Goal: Task Accomplishment & Management: Manage account settings

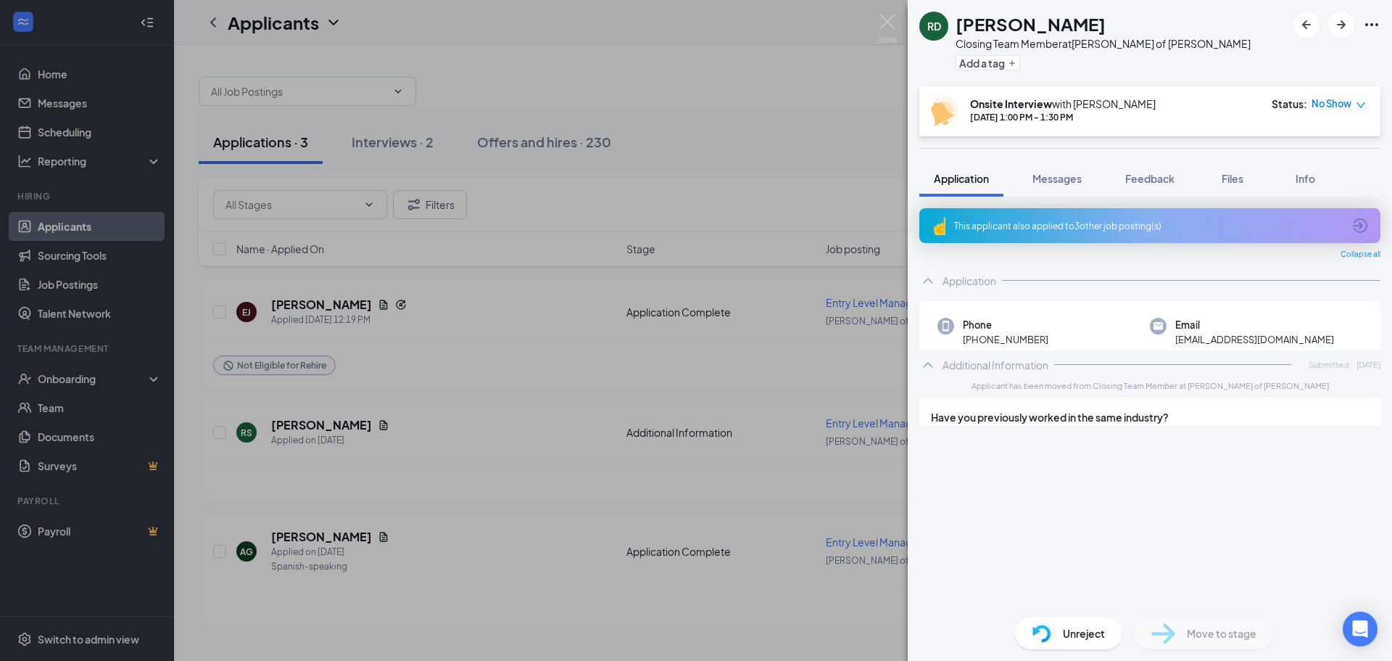
click at [880, 21] on img at bounding box center [888, 29] width 18 height 28
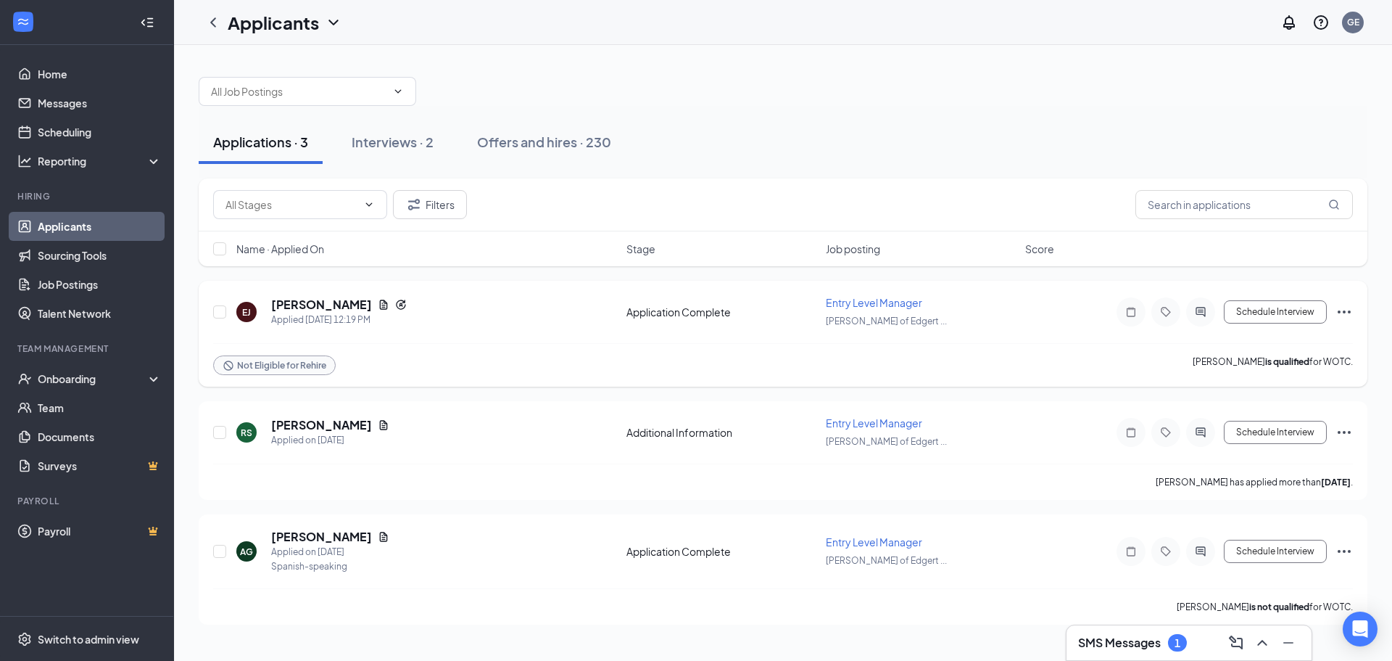
click at [1340, 311] on icon "Ellipses" at bounding box center [1344, 311] width 13 height 3
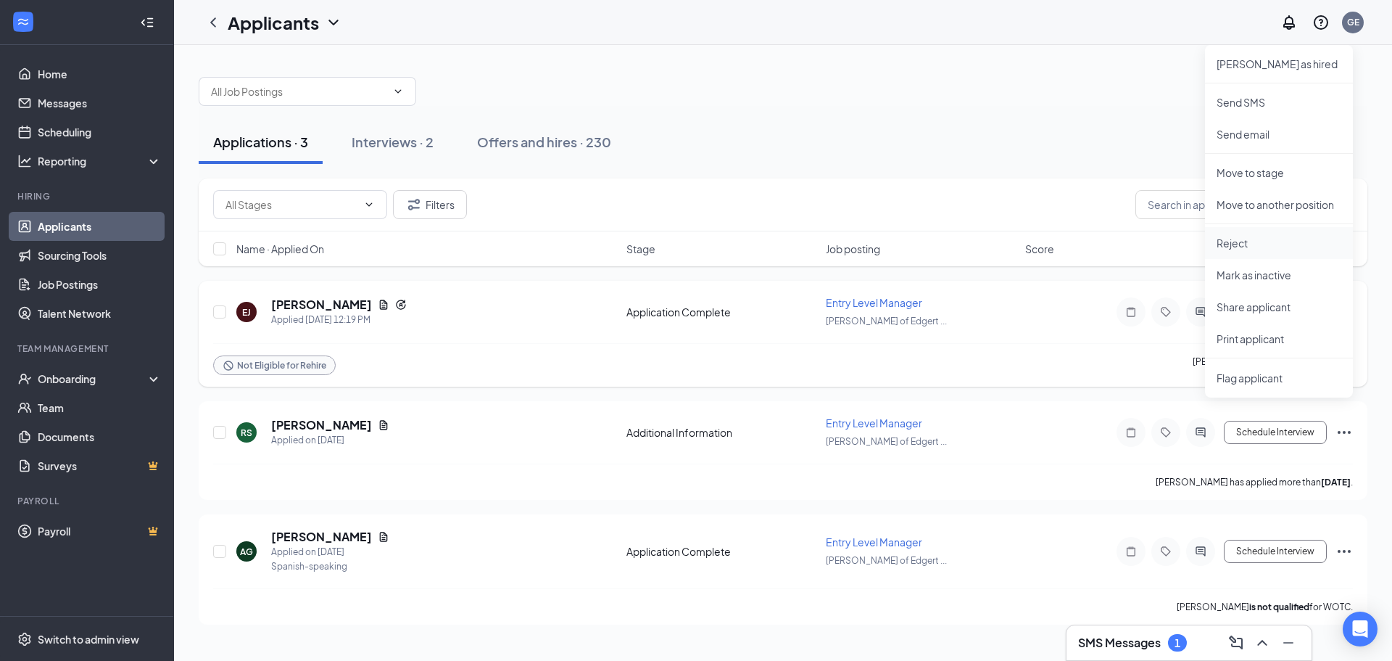
click at [1254, 238] on p "Reject" at bounding box center [1279, 243] width 125 height 15
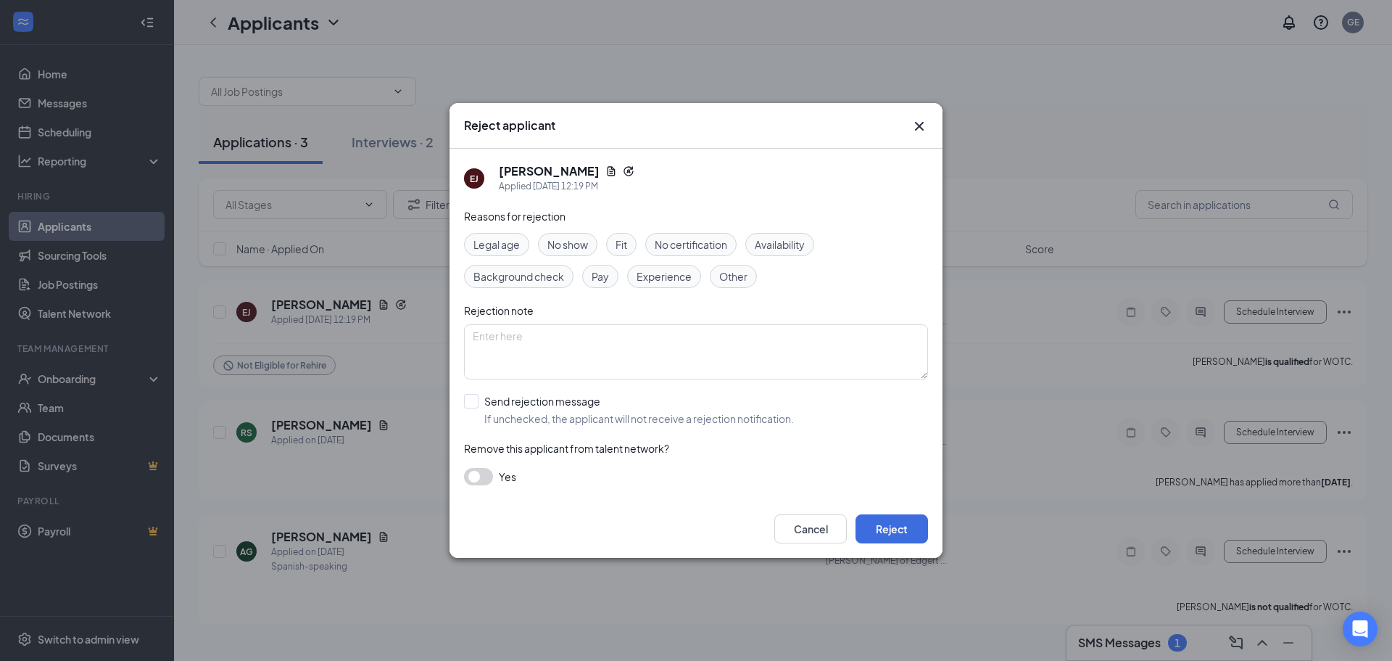
click at [476, 477] on button "button" at bounding box center [478, 476] width 29 height 17
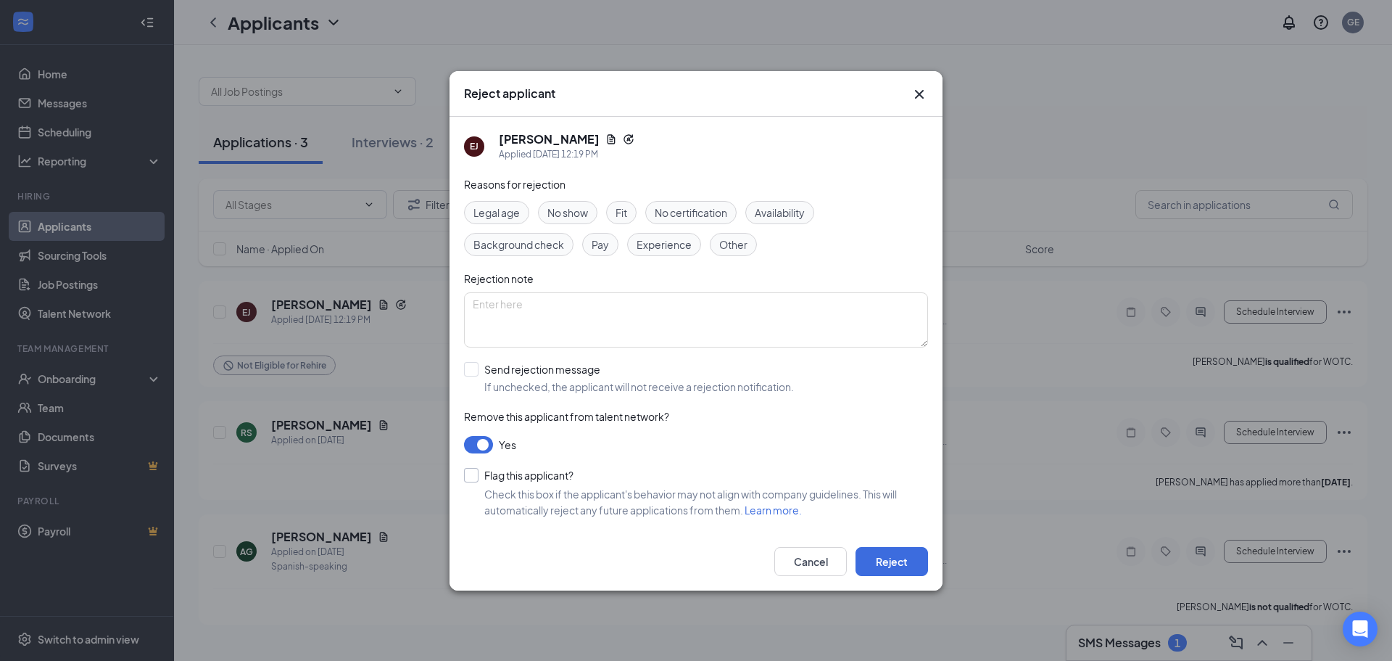
click at [495, 471] on input "Flag this applicant?" at bounding box center [518, 475] width 109 height 15
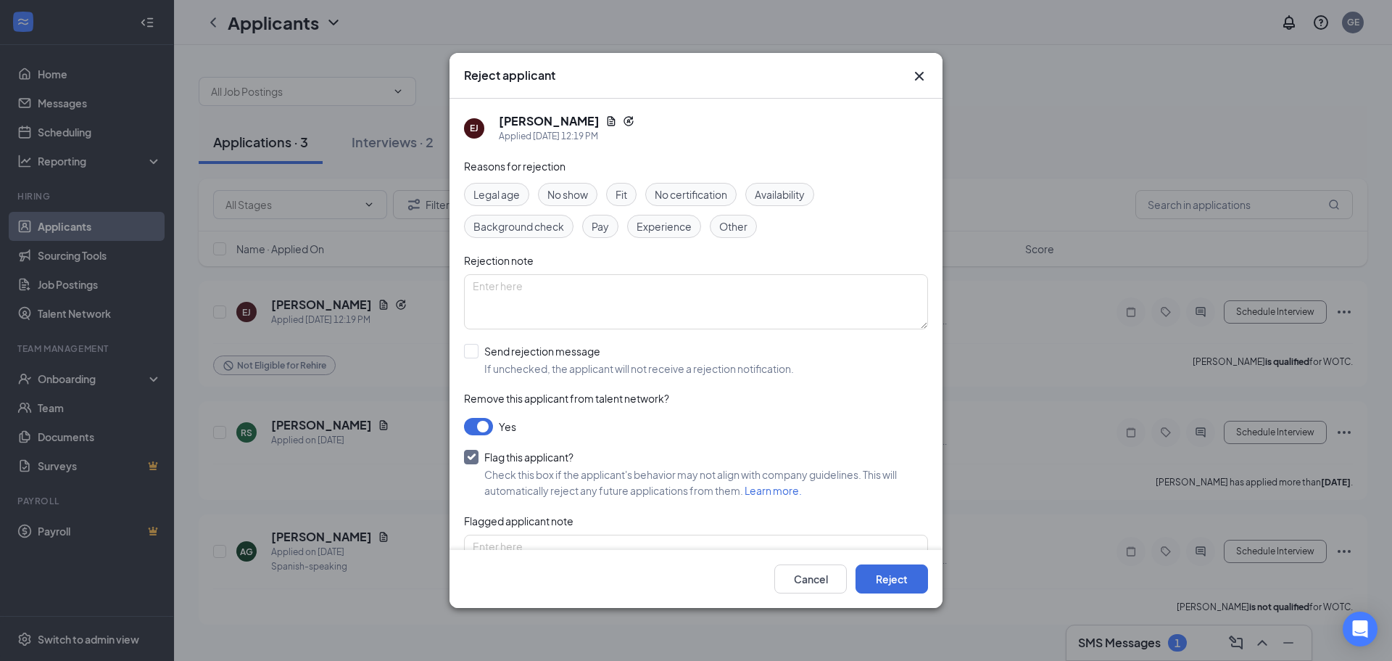
scroll to position [54, 0]
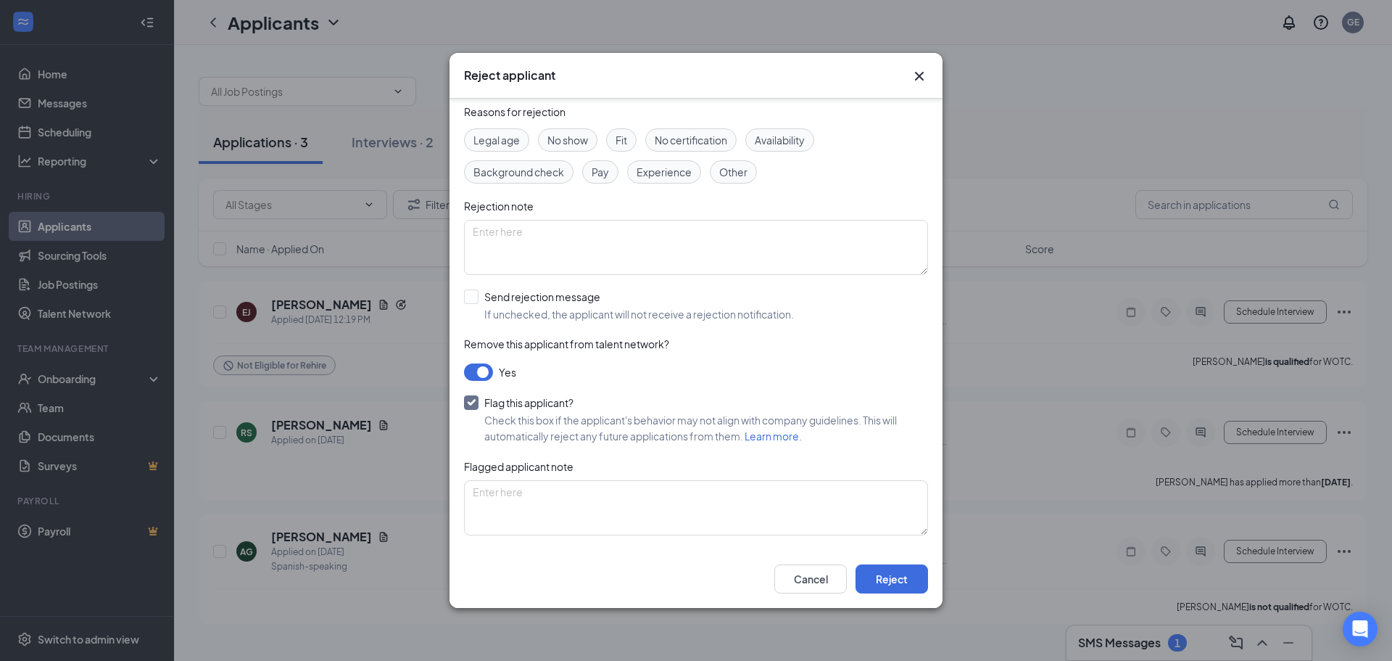
click at [505, 402] on input "Flag this applicant?" at bounding box center [518, 402] width 109 height 15
checkbox input "false"
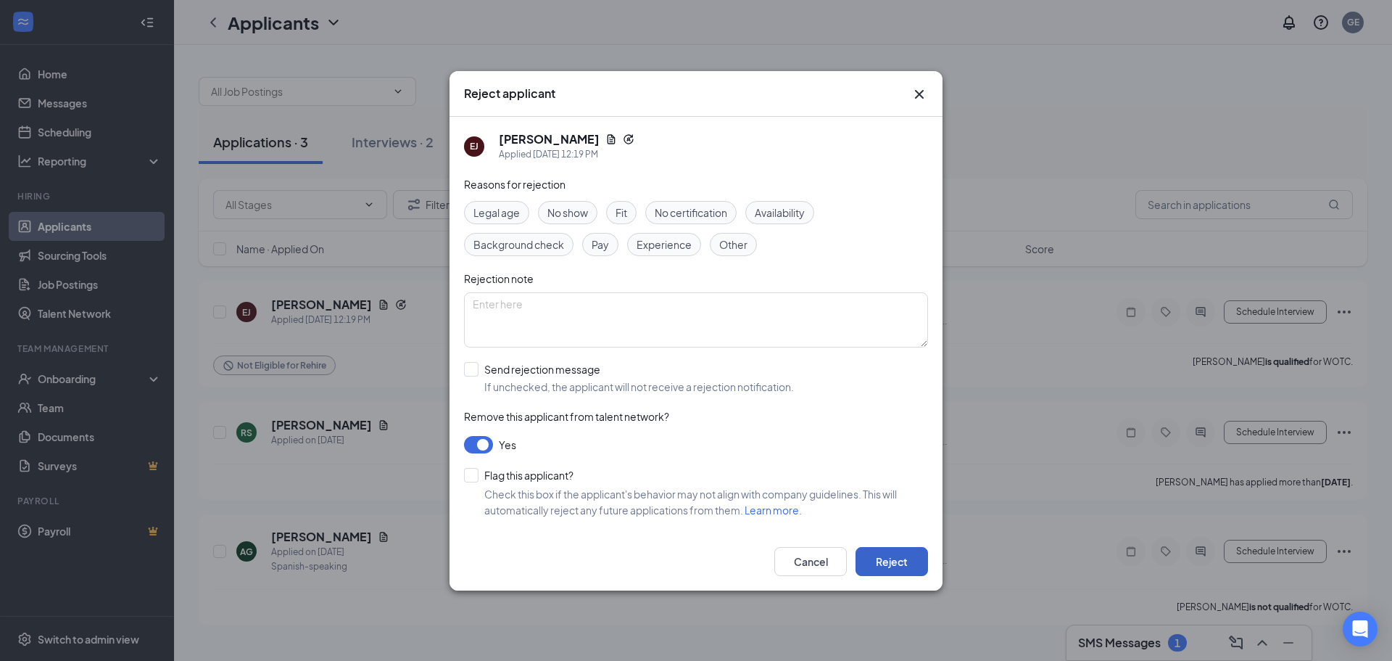
click at [903, 562] on button "Reject" at bounding box center [892, 561] width 73 height 29
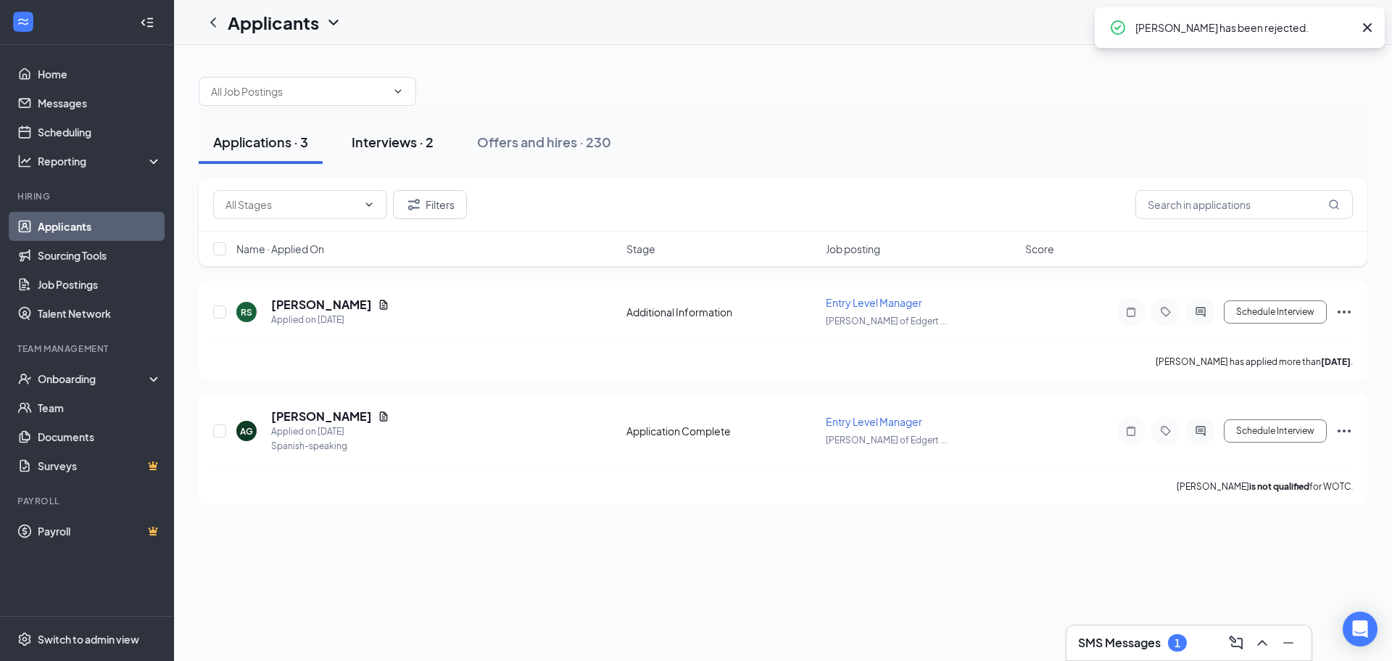
click at [424, 147] on div "Interviews · 2" at bounding box center [393, 142] width 82 height 18
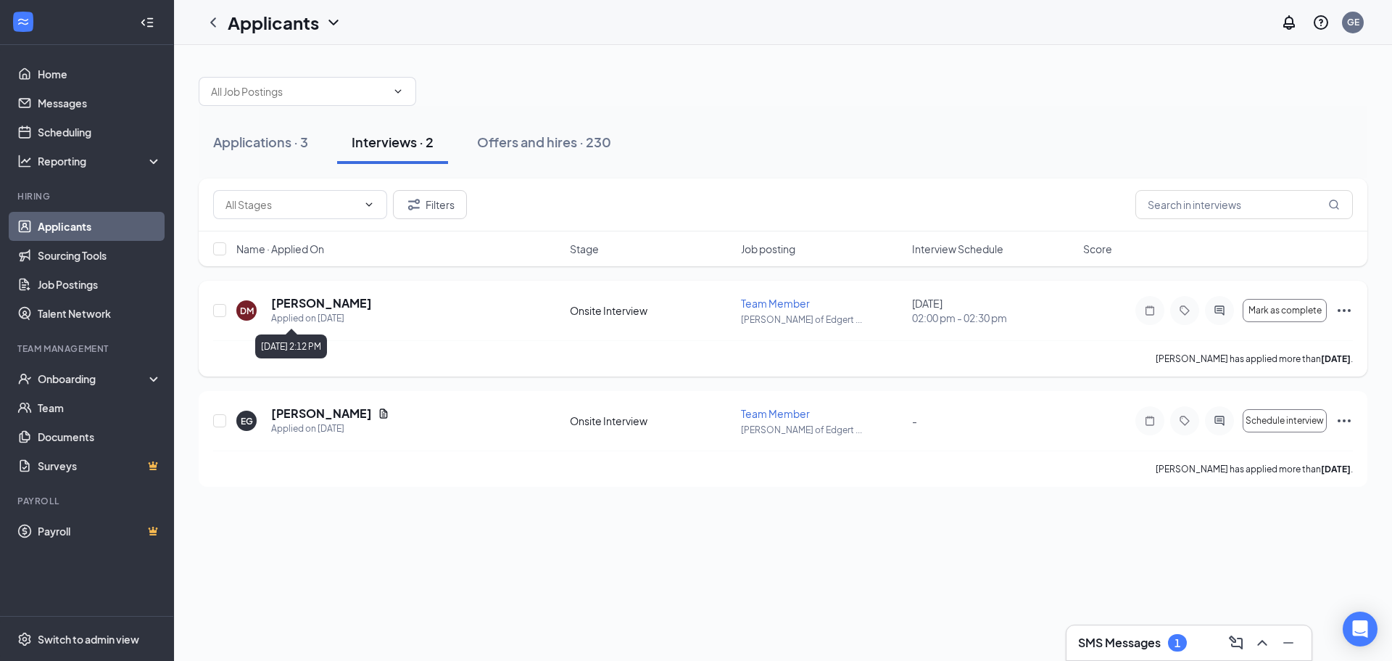
click at [335, 308] on h5 "[PERSON_NAME]" at bounding box center [321, 303] width 101 height 16
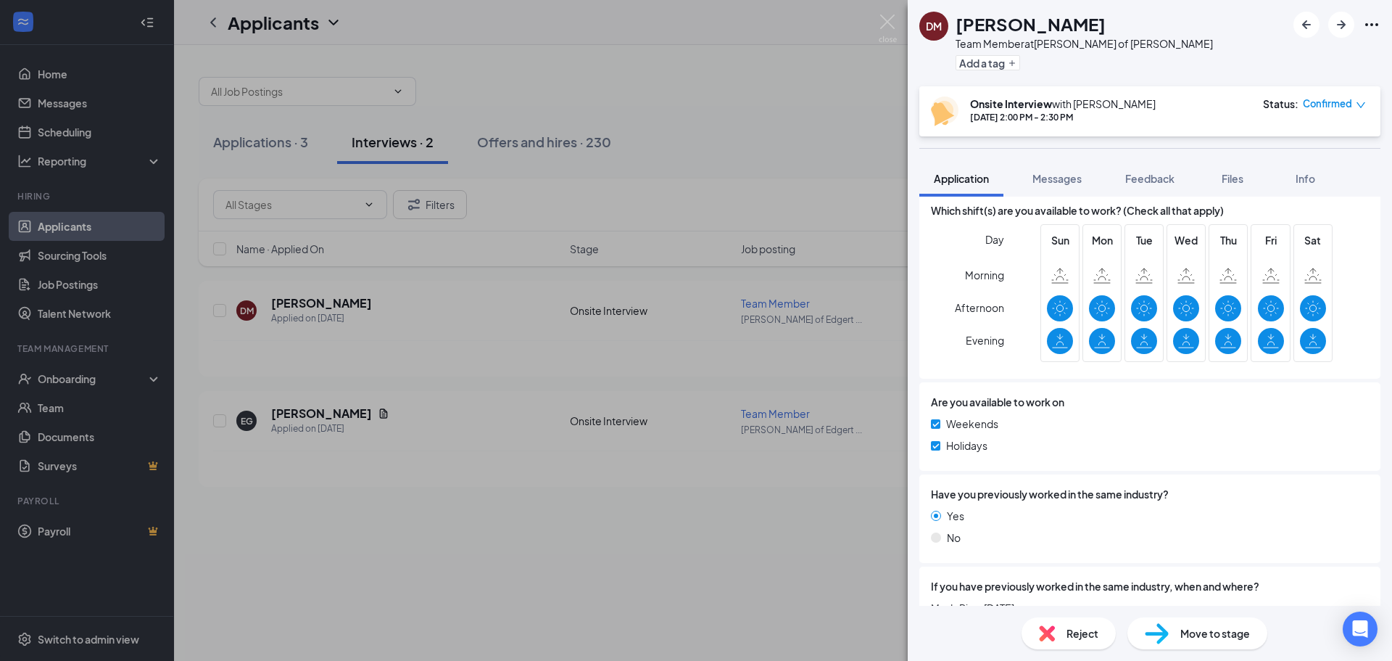
scroll to position [625, 0]
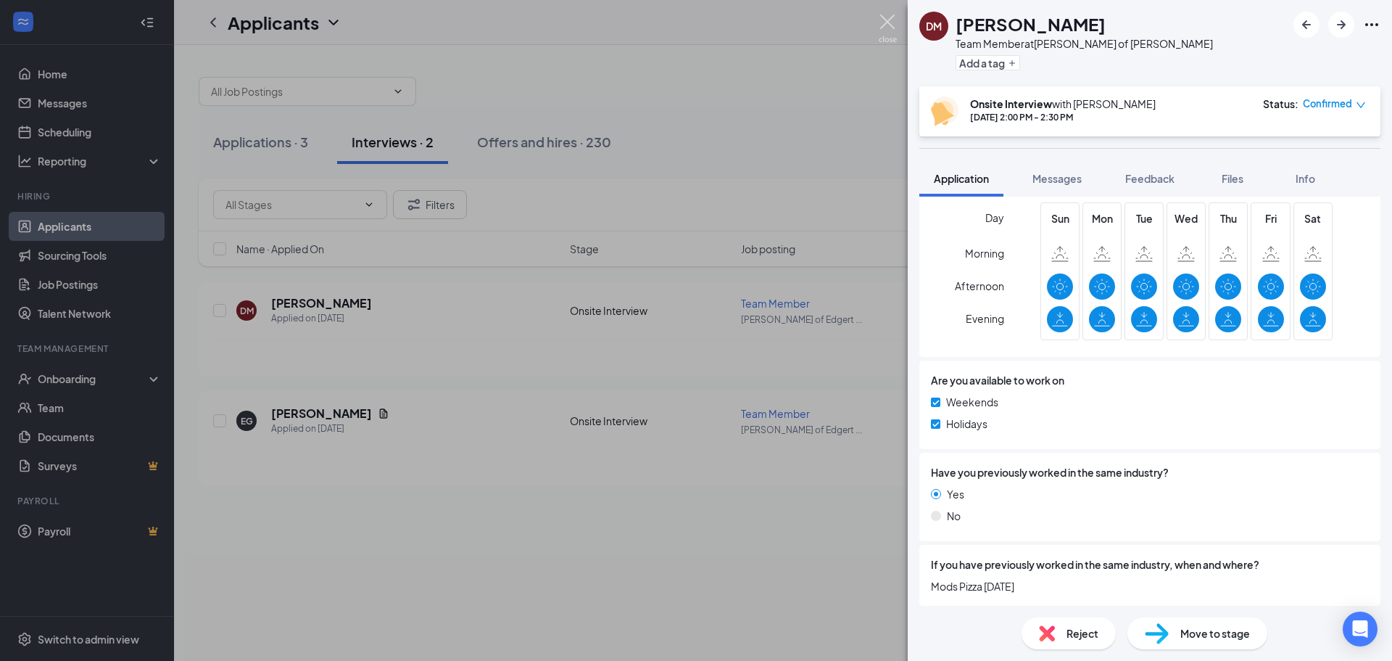
click at [895, 28] on img at bounding box center [888, 29] width 18 height 28
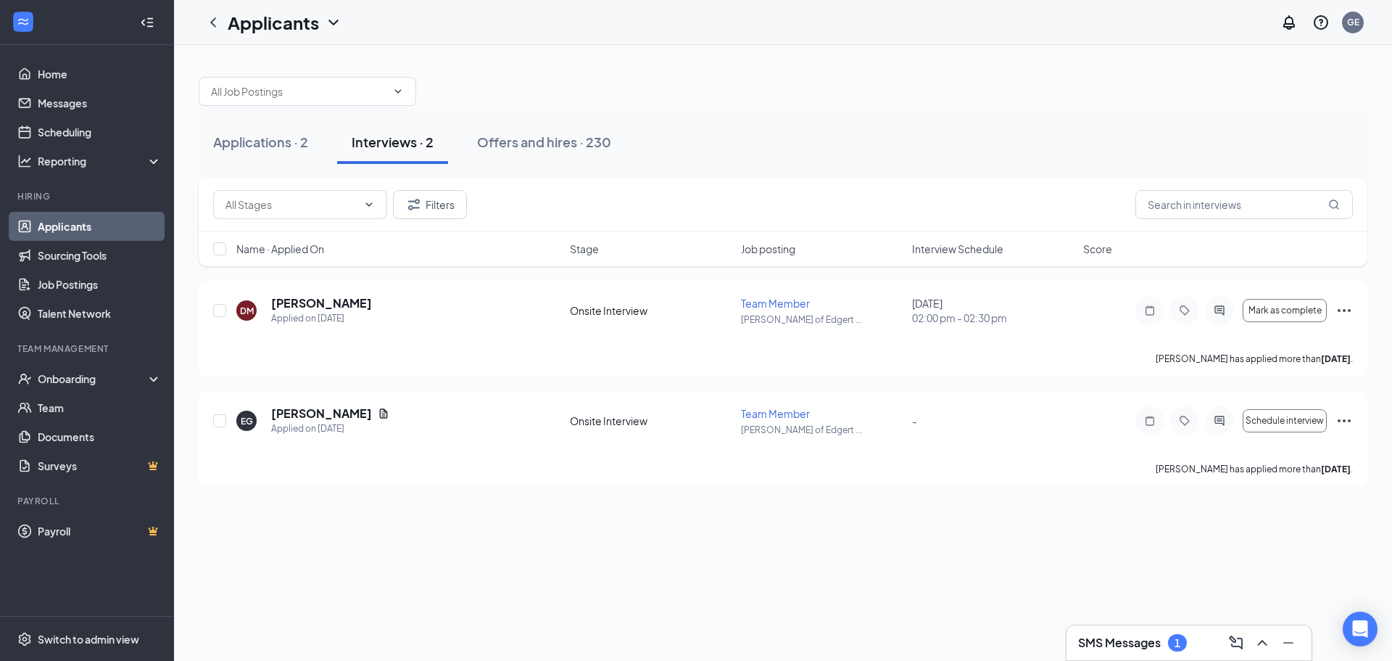
click at [1177, 637] on div "1" at bounding box center [1178, 643] width 6 height 12
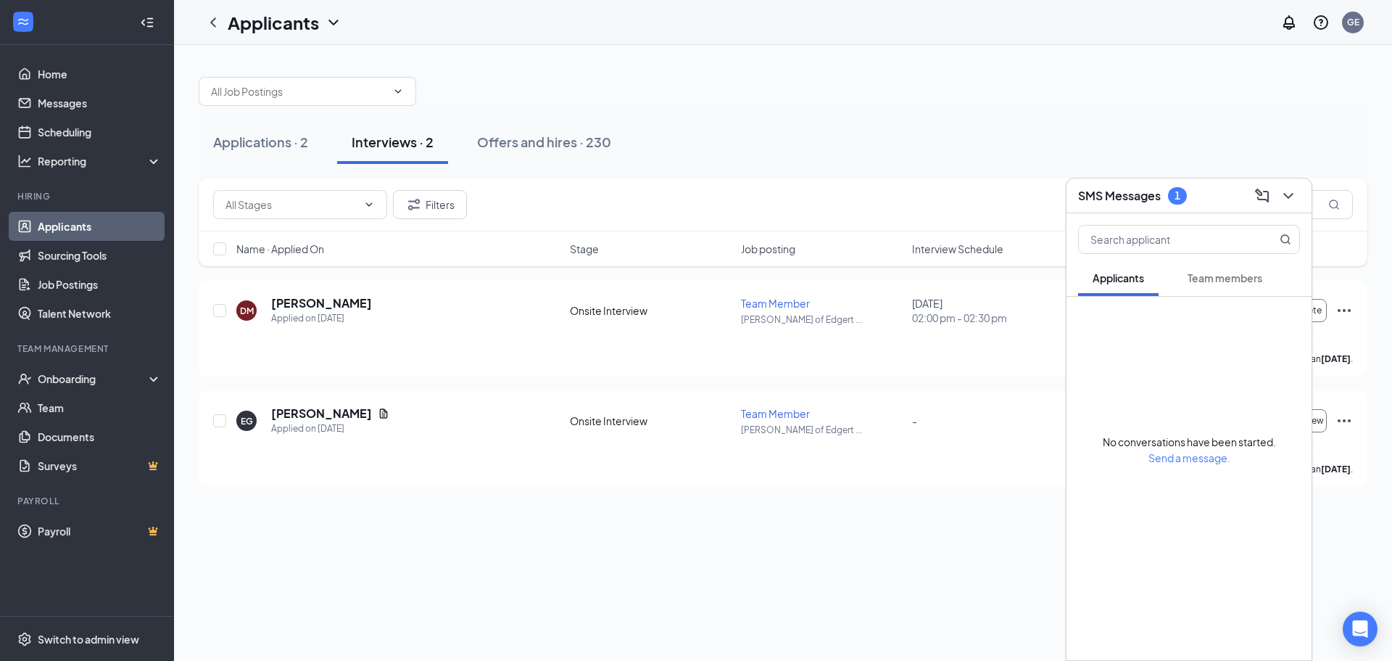
click at [1178, 194] on div "1" at bounding box center [1178, 195] width 6 height 12
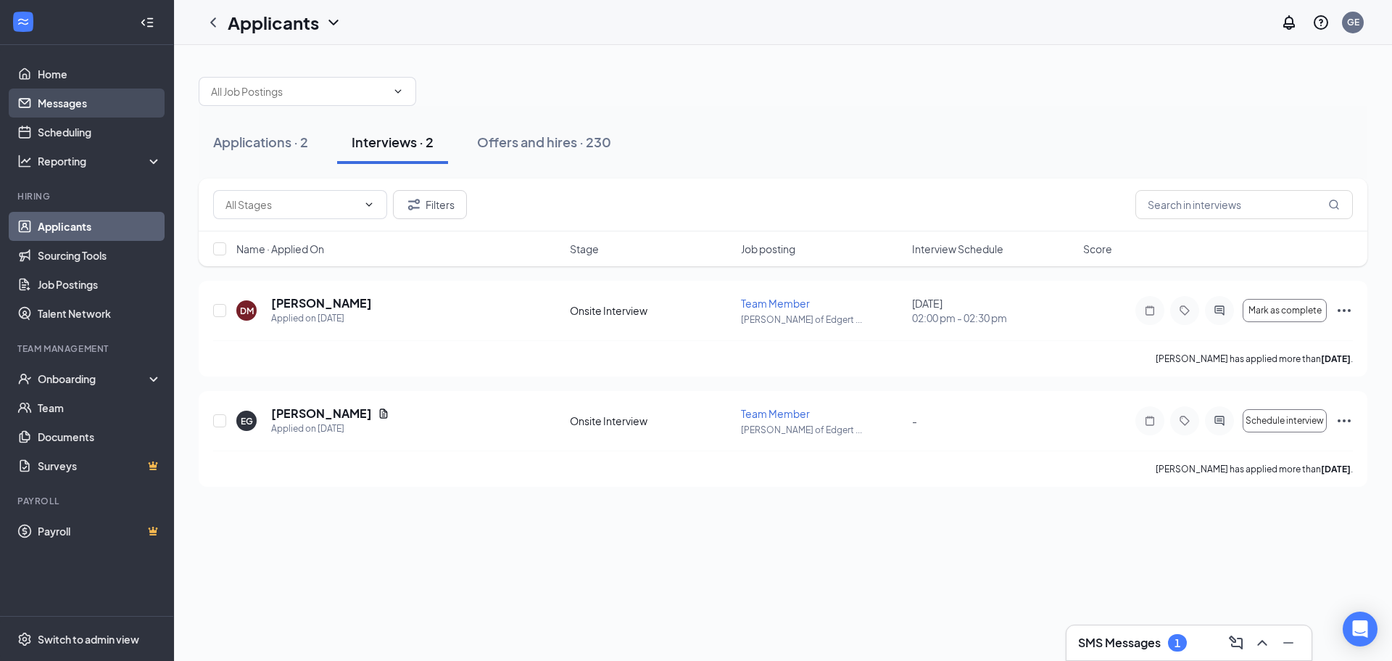
click at [114, 107] on link "Messages" at bounding box center [100, 102] width 124 height 29
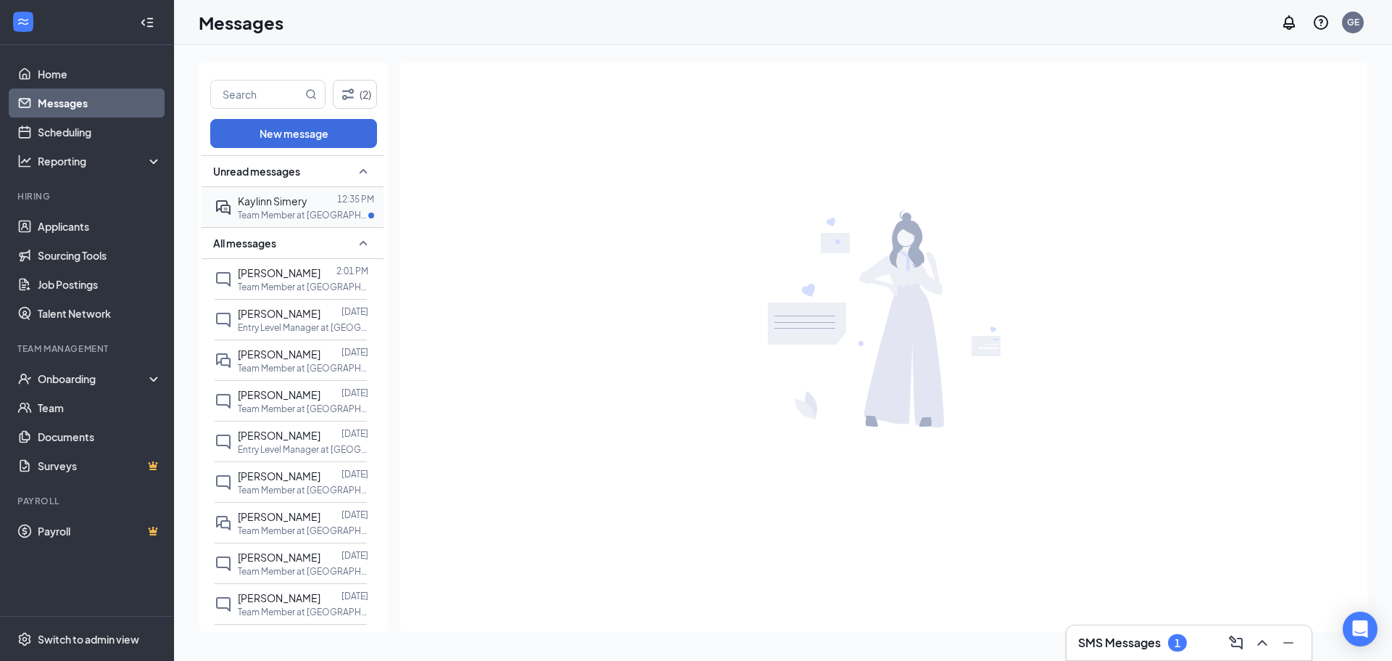
click at [246, 204] on span "Kaylinn Simery" at bounding box center [273, 200] width 70 height 13
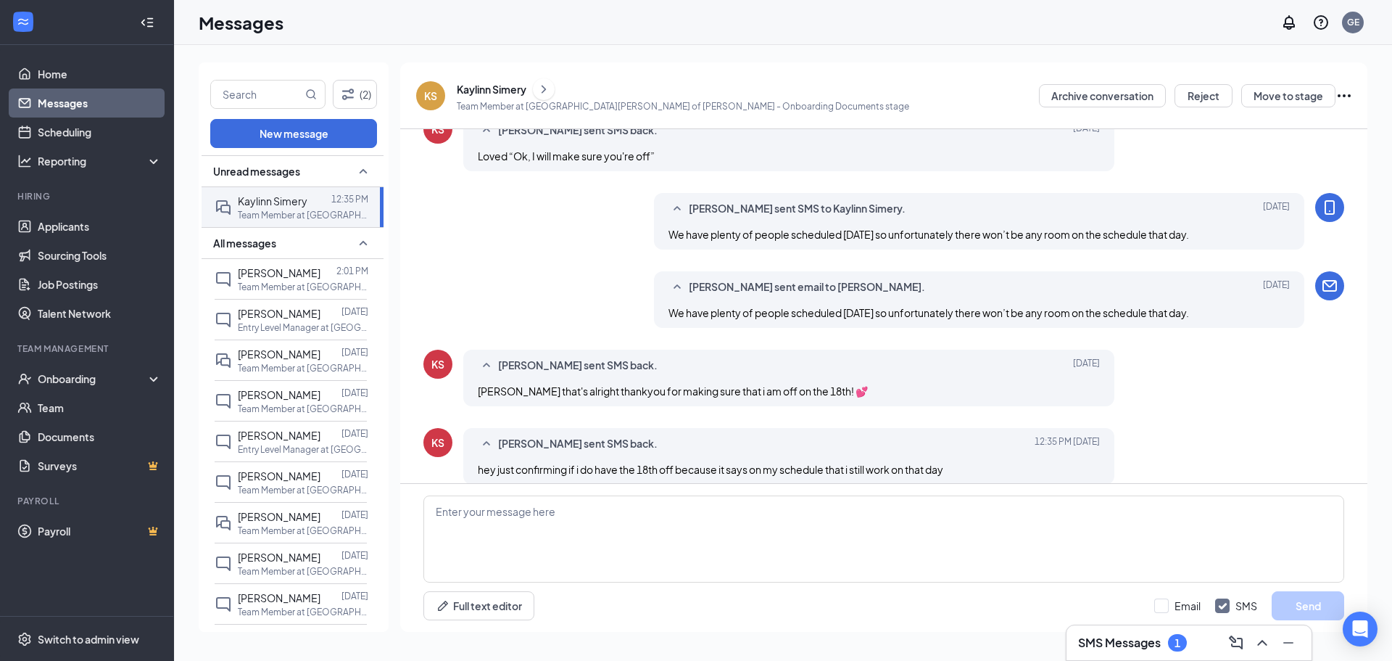
scroll to position [539, 0]
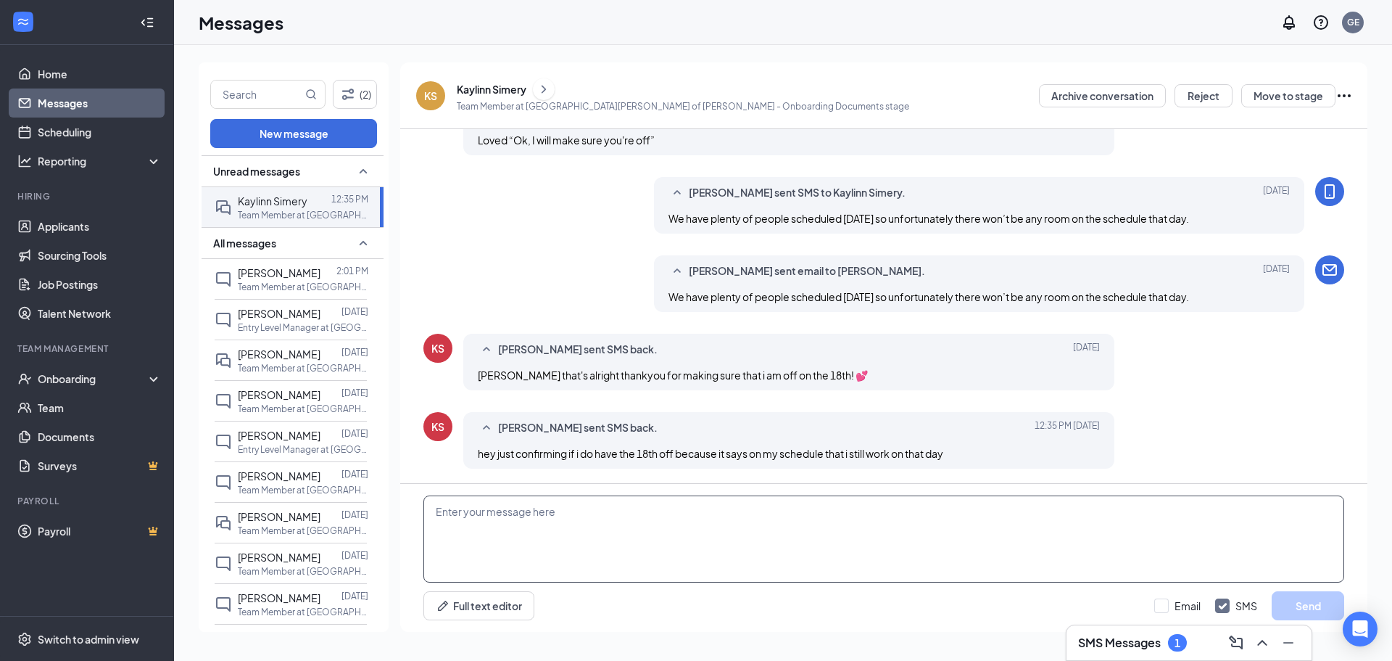
click at [550, 517] on textarea at bounding box center [883, 538] width 921 height 87
